Goal: Information Seeking & Learning: Learn about a topic

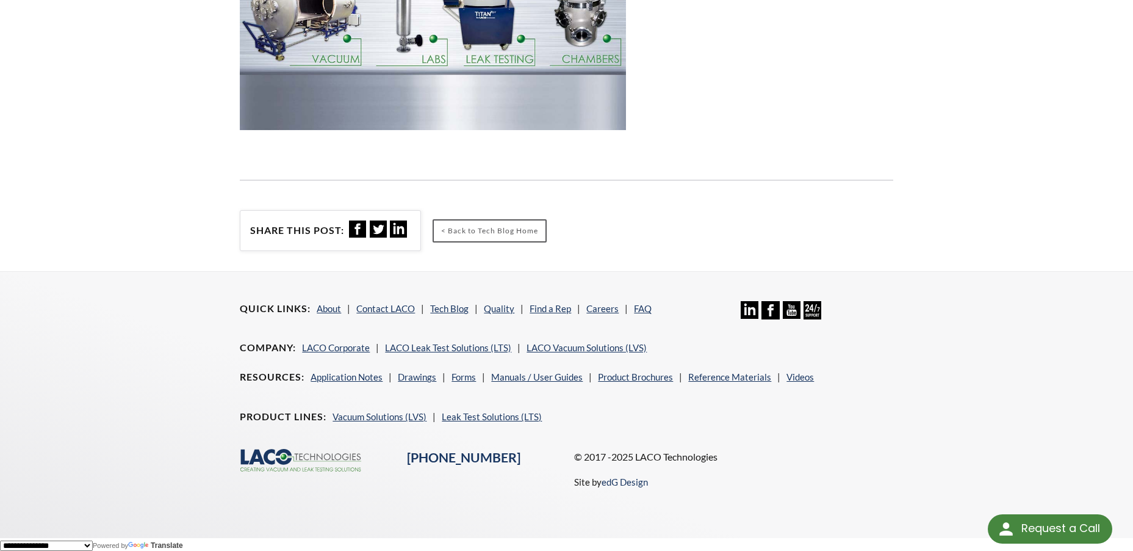
scroll to position [1288, 0]
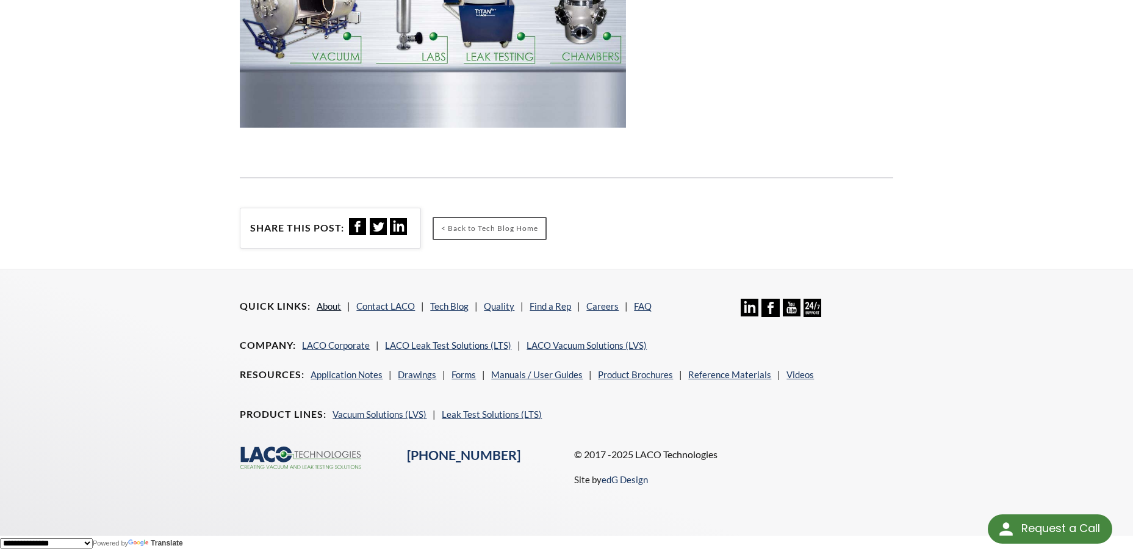
click at [325, 305] on link "About" at bounding box center [329, 305] width 24 height 11
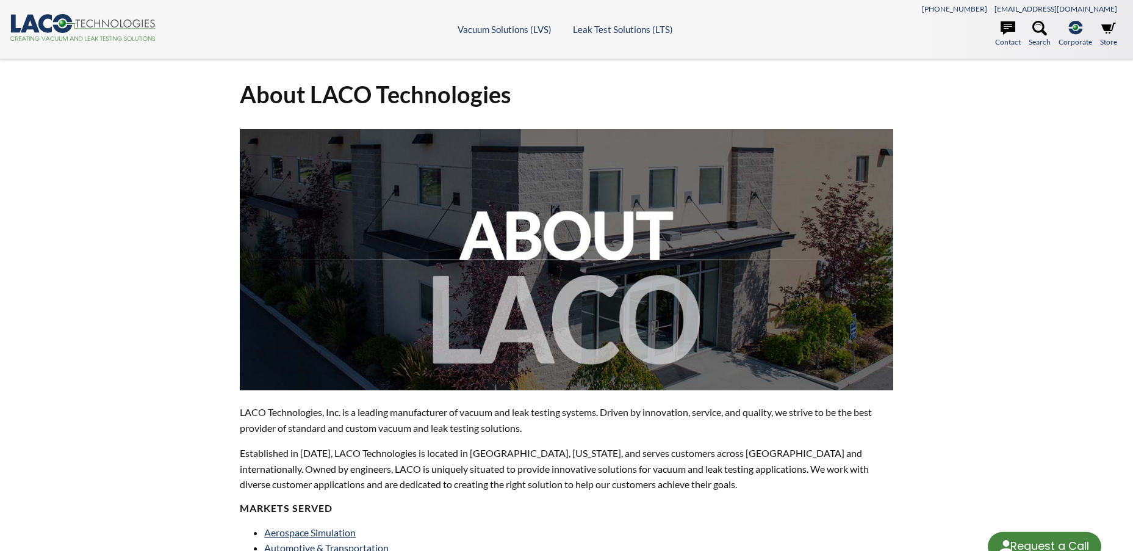
select select "Language Translate Widget"
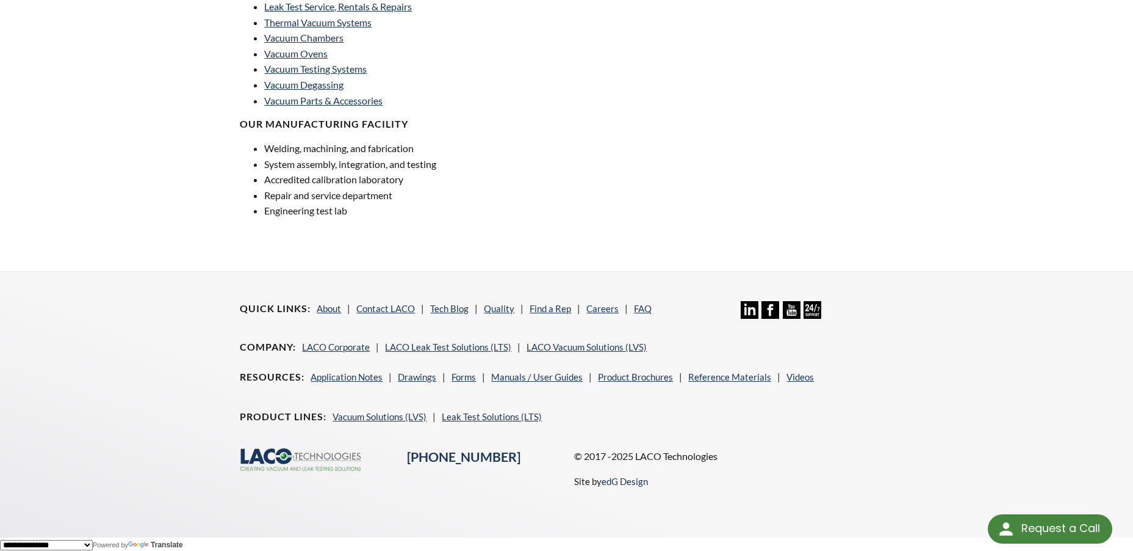
scroll to position [874, 0]
click at [798, 375] on link "Videos" at bounding box center [800, 374] width 27 height 11
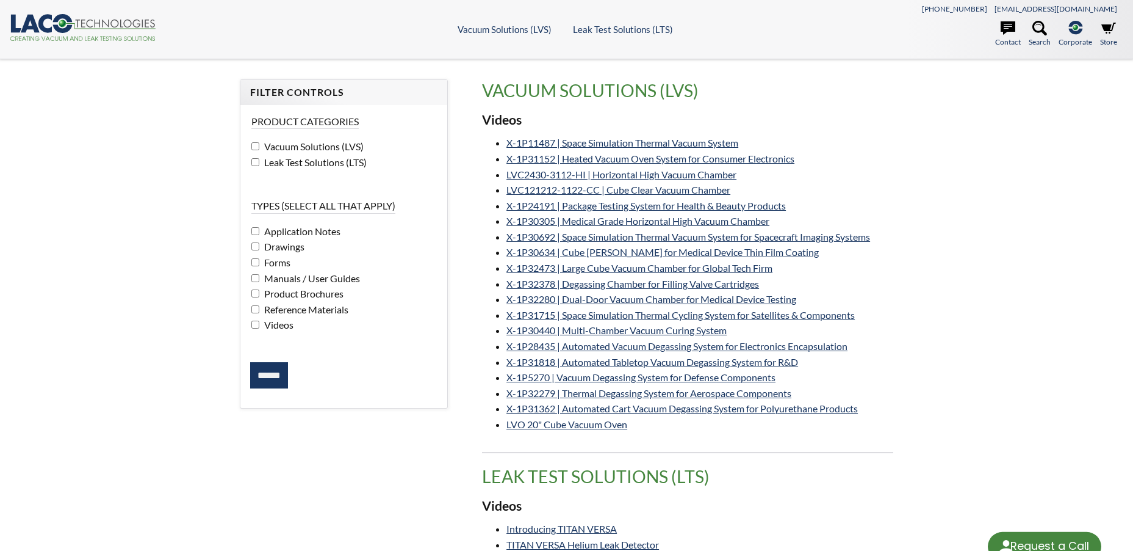
select select "Language Translate Widget"
click at [670, 142] on link "X-1P11487 | Space Simulation Thermal Vacuum System" at bounding box center [623, 143] width 232 height 12
select select "Language Translate Widget"
click at [699, 162] on link "X-1P31152 | Heated Vacuum Oven System for Consumer Electronics" at bounding box center [651, 159] width 288 height 12
click at [684, 222] on link "X-1P30305 | Medical Grade Horizontal High Vacuum Chamber" at bounding box center [638, 221] width 263 height 12
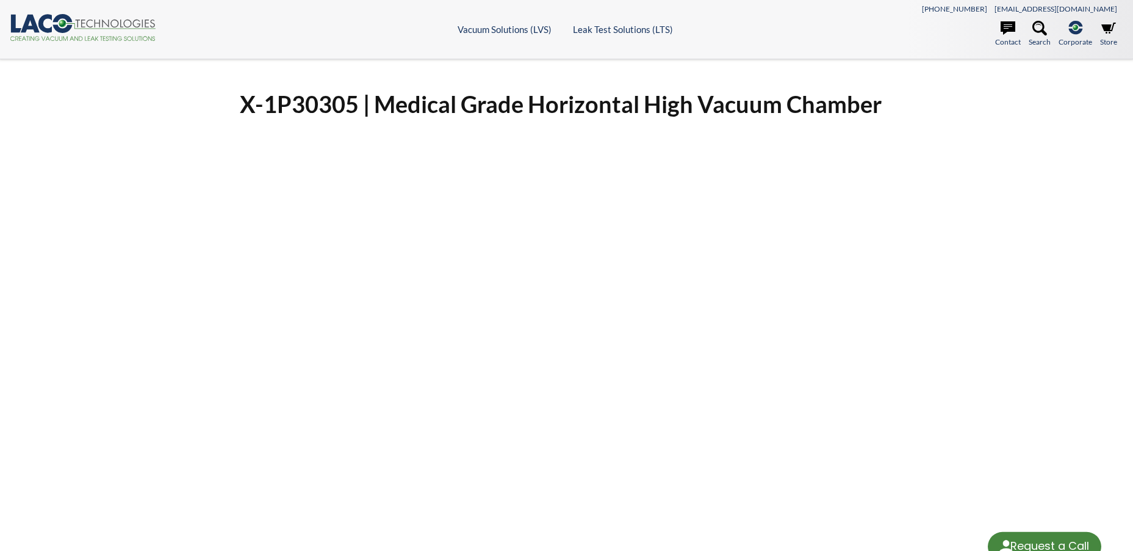
select select "Language Translate Widget"
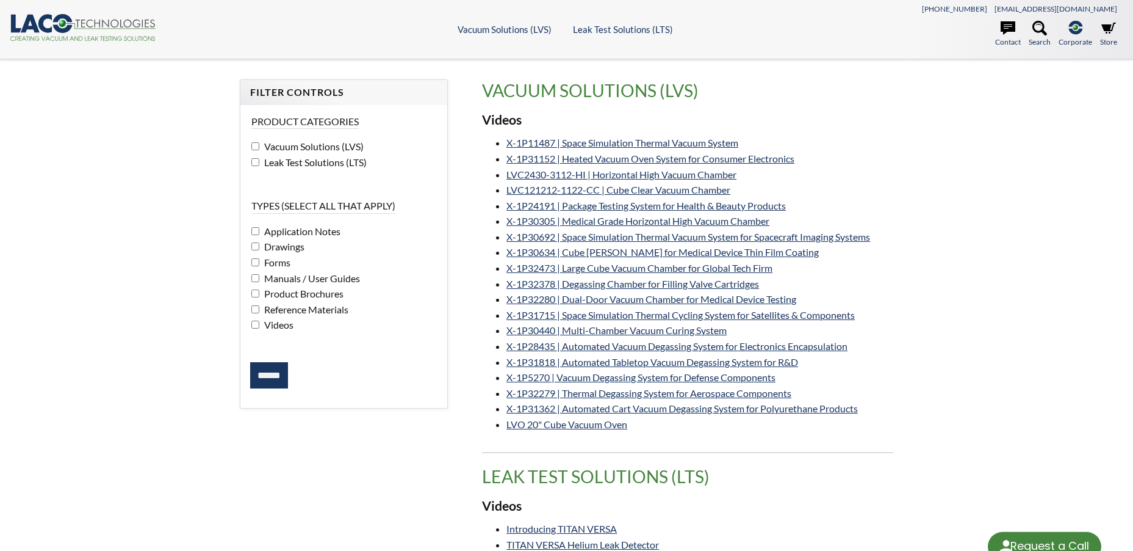
select select "Language Translate Widget"
click at [618, 425] on link "LVO 20" Cube Vacuum Oven" at bounding box center [567, 424] width 121 height 12
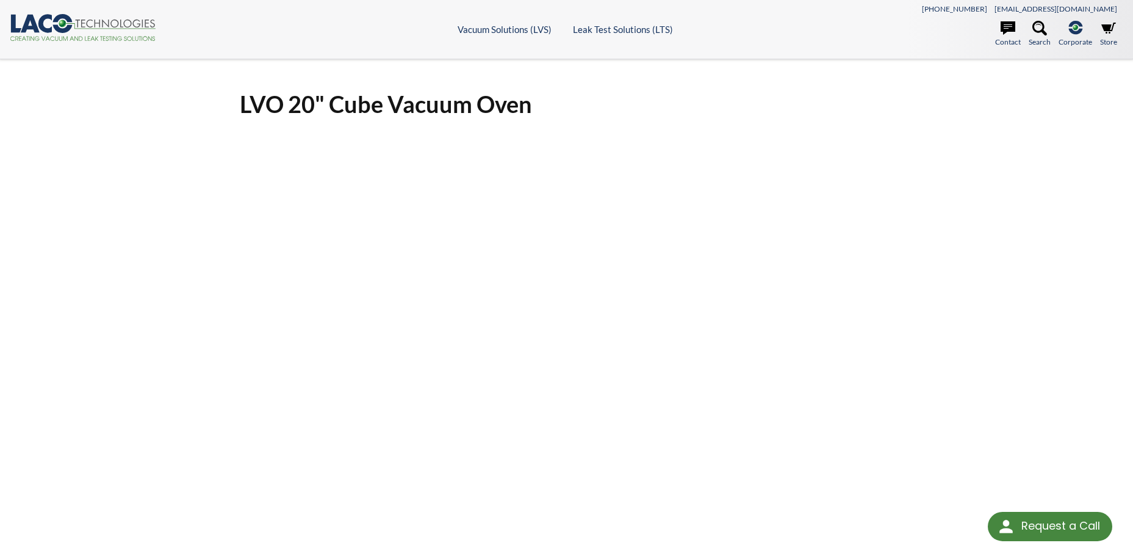
select select "Language Translate Widget"
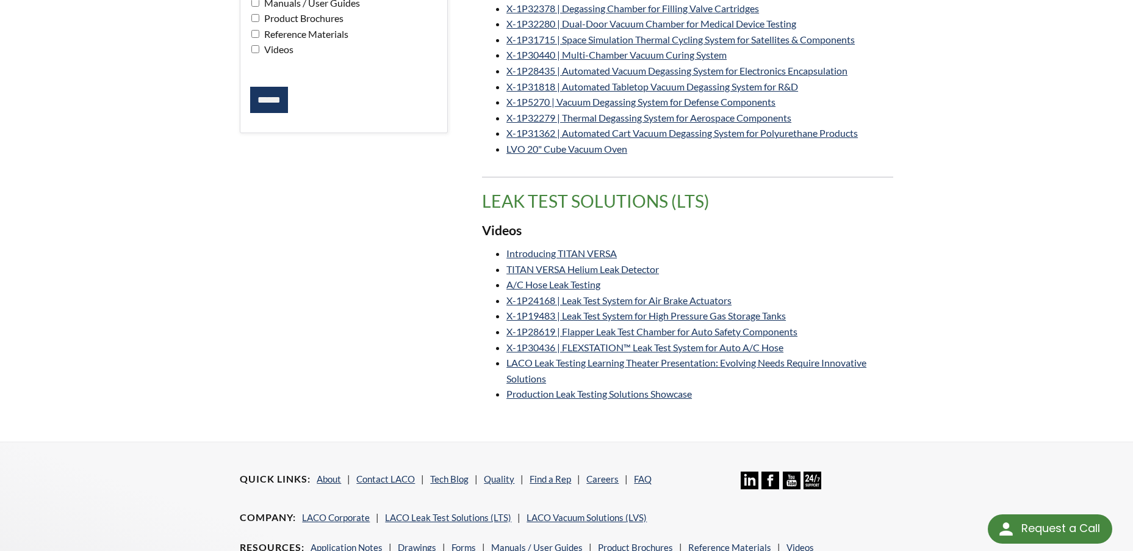
scroll to position [344, 0]
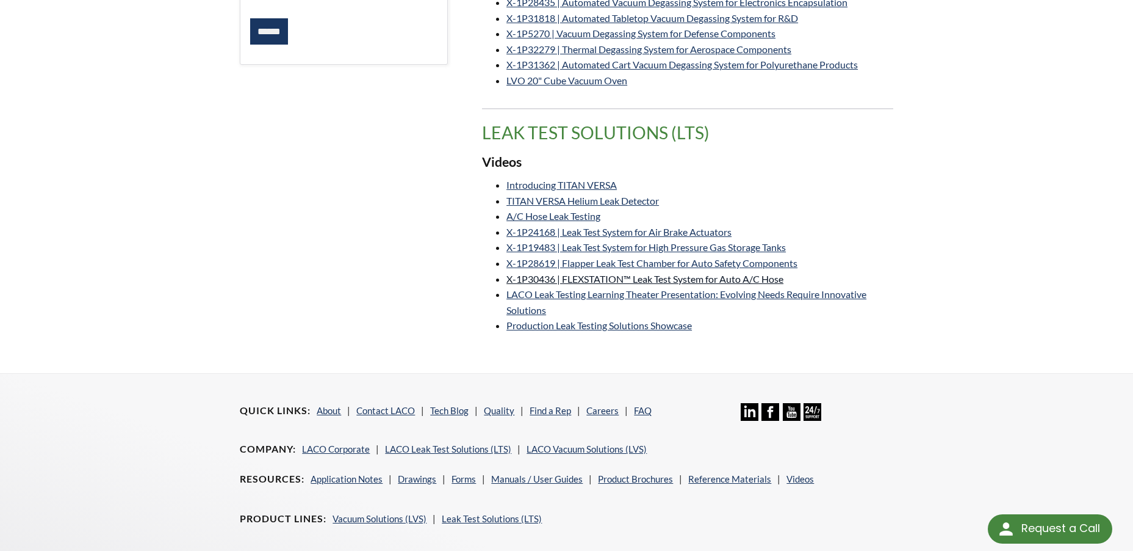
click at [558, 279] on link "X-1P30436 | FLEXSTATION™ Leak Test System for Auto A/C Hose" at bounding box center [645, 279] width 277 height 12
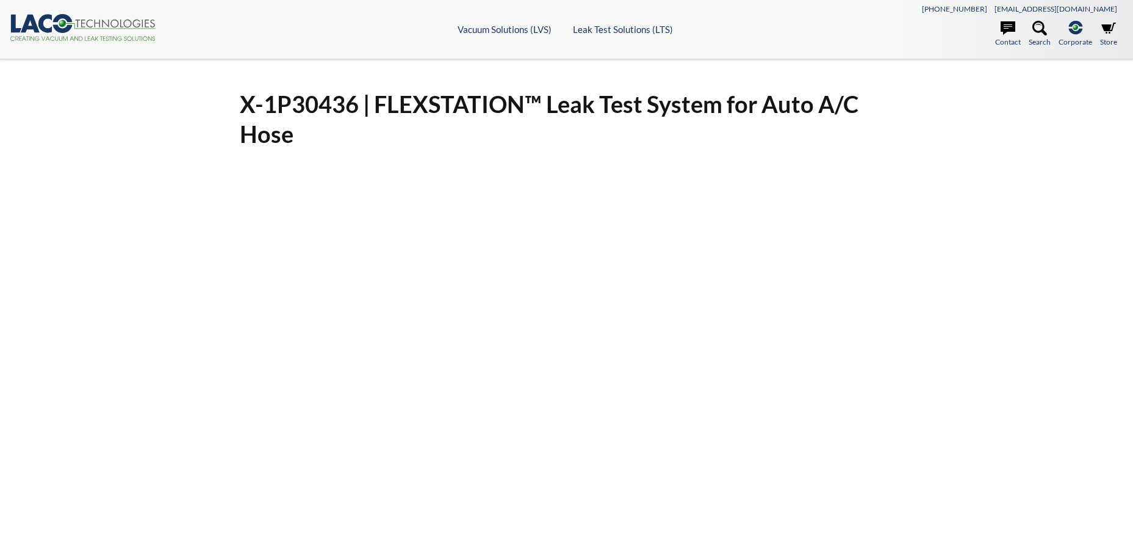
select select "Language Translate Widget"
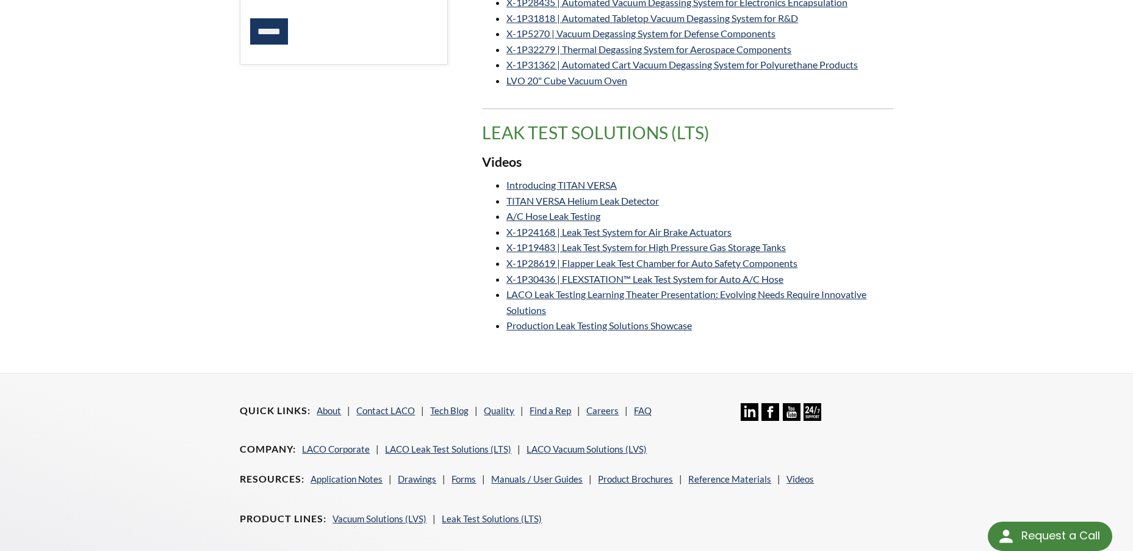
scroll to position [344, 0]
select select "Language Translate Widget"
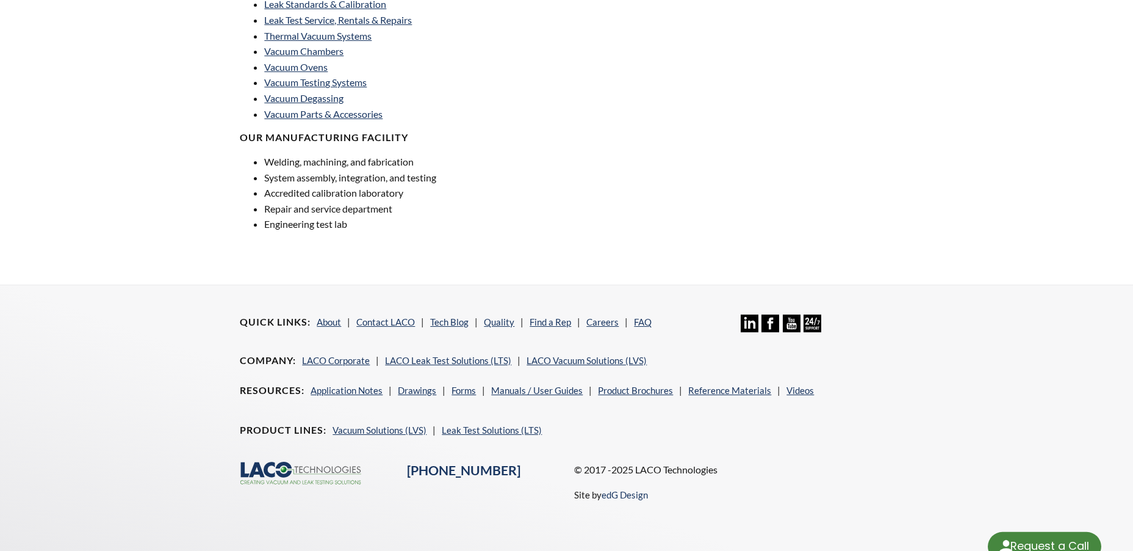
select select "Language Translate Widget"
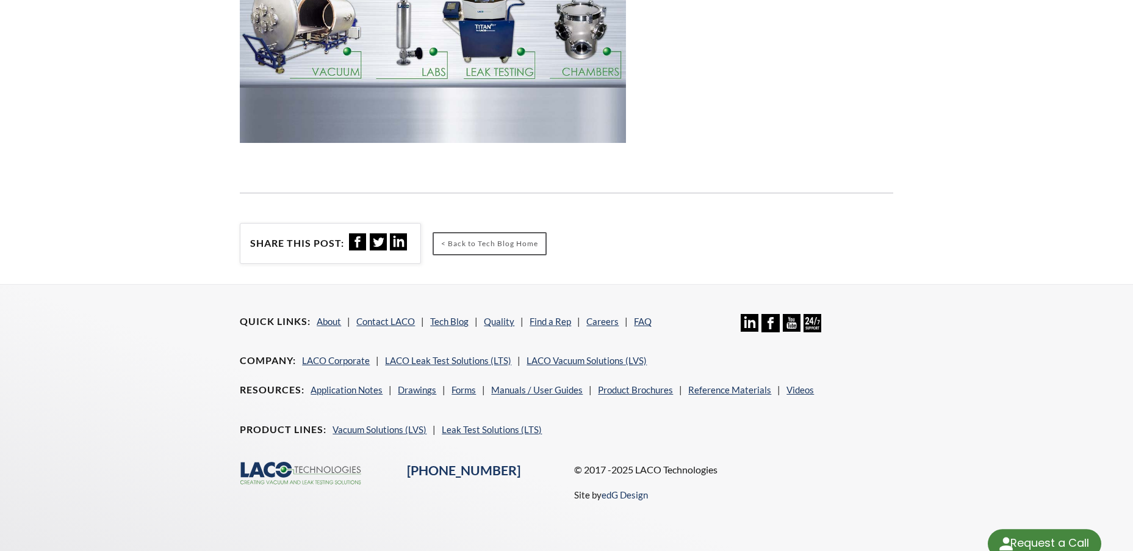
select select "Language Translate Widget"
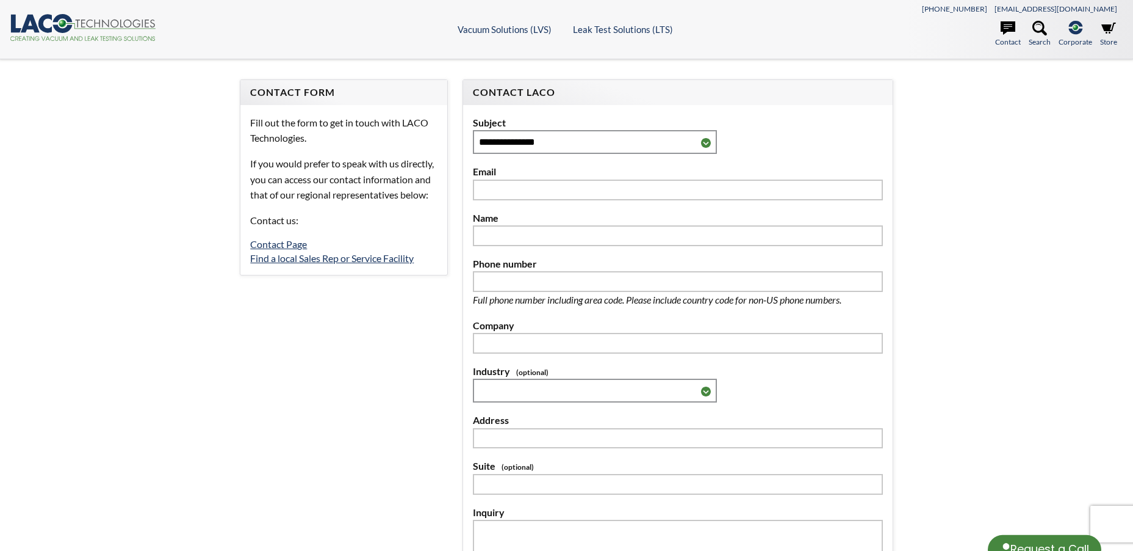
select select "Language Translate Widget"
